Goal: Information Seeking & Learning: Learn about a topic

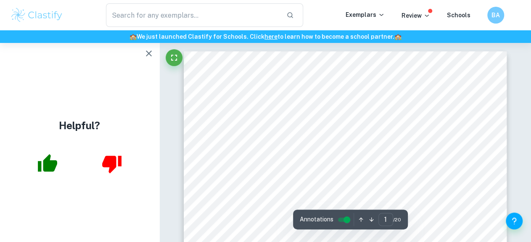
click at [147, 49] on icon "button" at bounding box center [149, 53] width 10 height 10
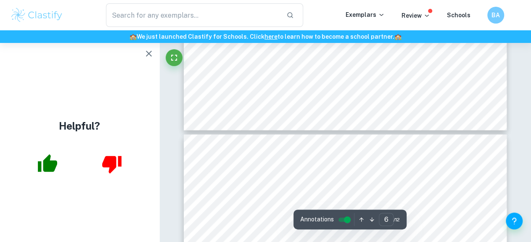
scroll to position [2317, 0]
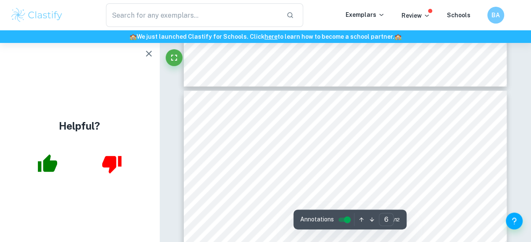
type input "5"
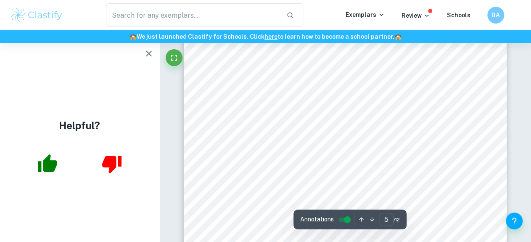
scroll to position [2099, 0]
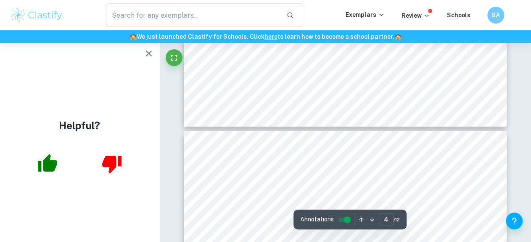
scroll to position [1487, 0]
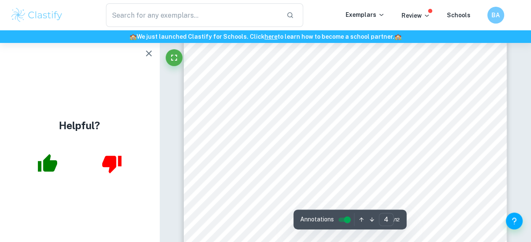
click at [225, 157] on div "4 Methodology Apparatus: Equipment Chemicals 1 x 250cm 3 Measuring Cylinder (±1…" at bounding box center [345, 228] width 323 height 457
type input "5"
